Goal: Transaction & Acquisition: Book appointment/travel/reservation

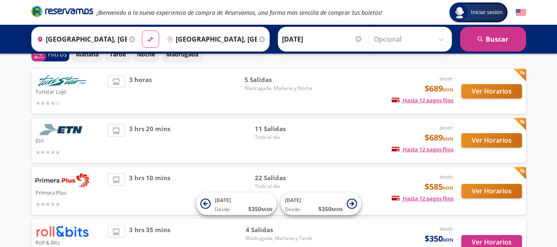
scroll to position [31, 0]
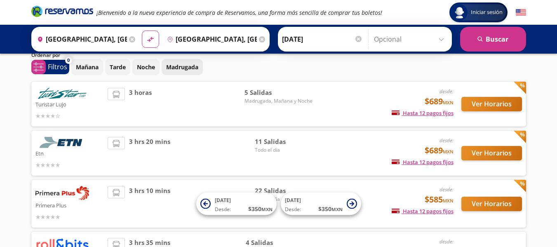
click at [176, 68] on p "Madrugada" at bounding box center [182, 67] width 32 height 9
click at [188, 69] on p "Madrugada" at bounding box center [182, 67] width 32 height 9
click at [489, 104] on button "Ver Horarios" at bounding box center [491, 104] width 61 height 14
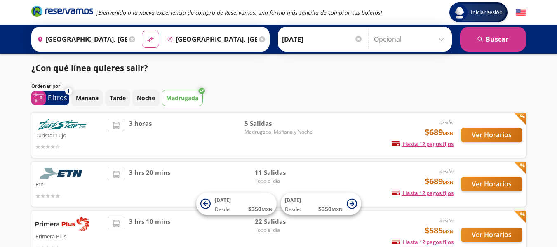
scroll to position [31, 0]
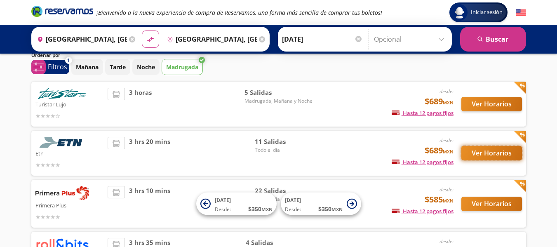
click at [484, 154] on button "Ver Horarios" at bounding box center [491, 153] width 61 height 14
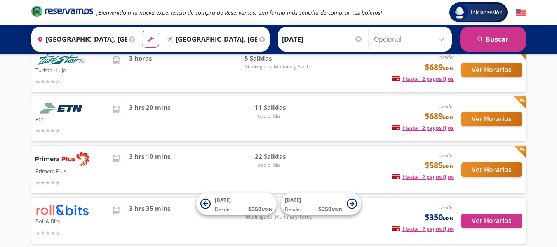
scroll to position [103, 0]
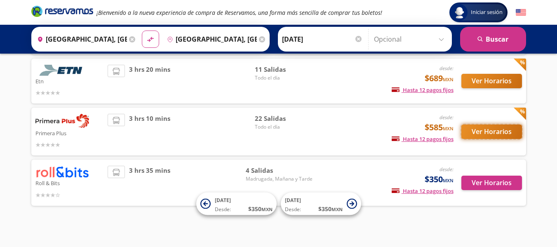
click at [477, 130] on button "Ver Horarios" at bounding box center [491, 131] width 61 height 14
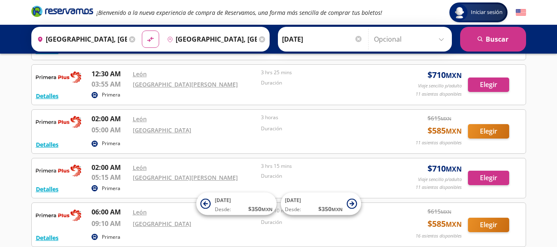
scroll to position [82, 0]
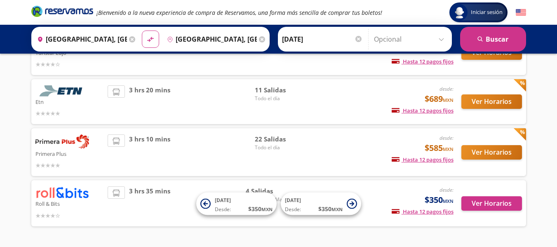
scroll to position [103, 0]
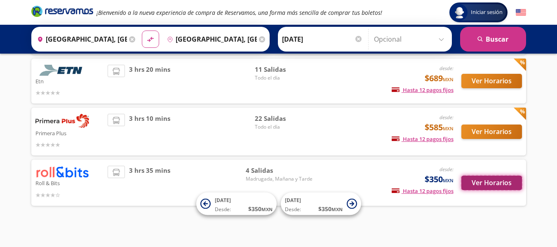
click at [483, 184] on button "Ver Horarios" at bounding box center [491, 183] width 61 height 14
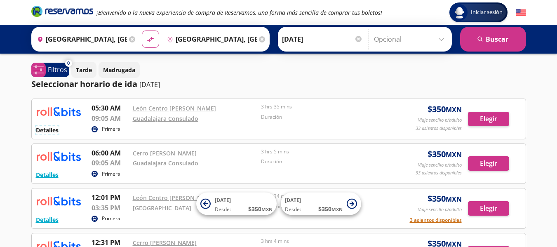
click at [54, 131] on button "Detalles" at bounding box center [47, 130] width 23 height 9
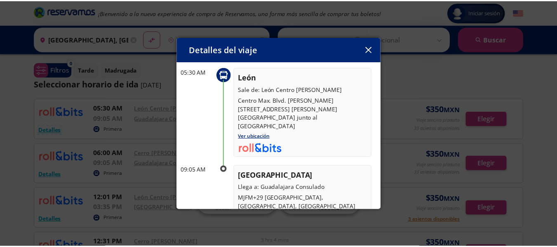
scroll to position [117, 0]
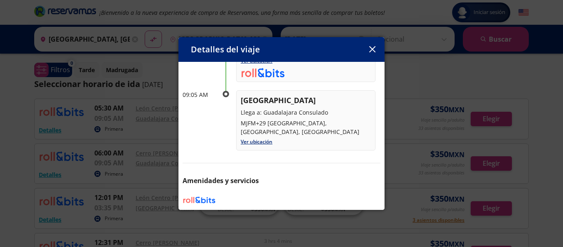
click at [378, 49] on button "button" at bounding box center [372, 49] width 12 height 12
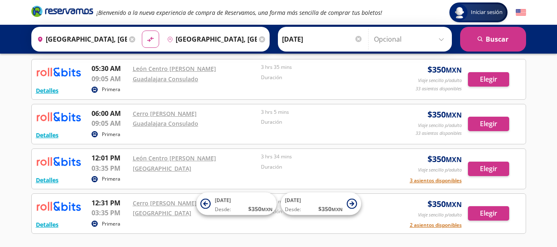
scroll to position [0, 0]
